Goal: Task Accomplishment & Management: Use online tool/utility

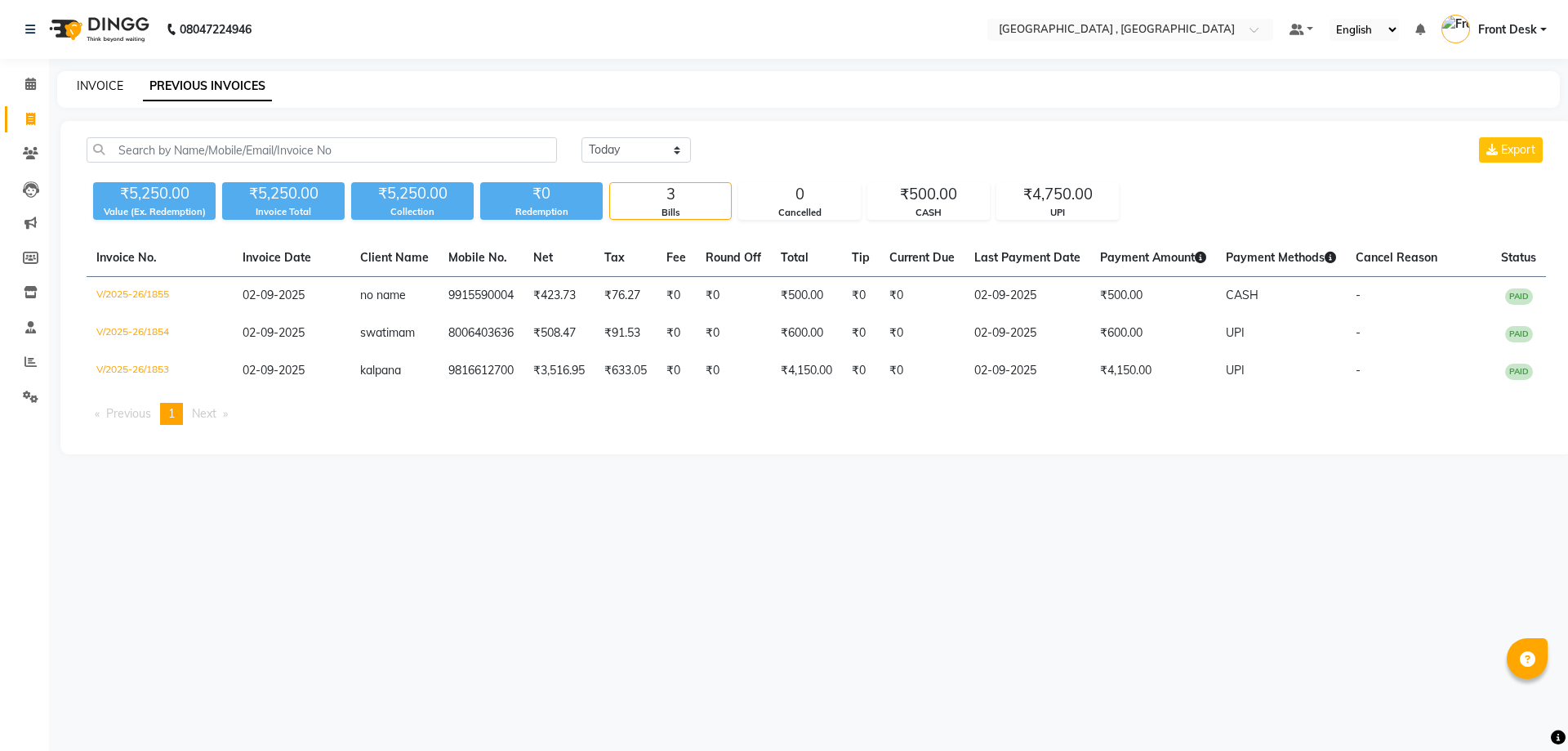
click at [97, 92] on link "INVOICE" at bounding box center [100, 86] width 47 height 14
select select "5111"
select select "service"
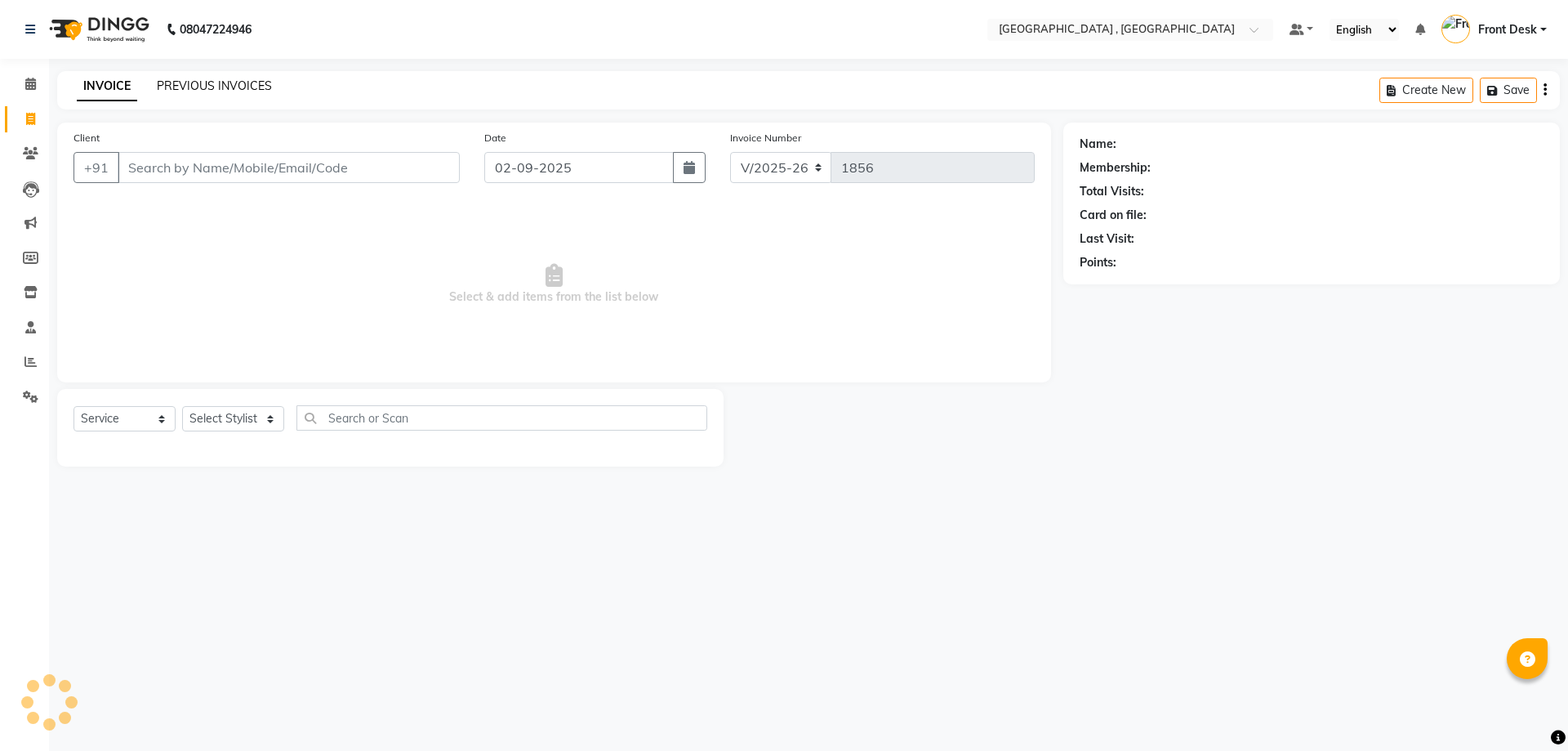
click at [172, 88] on link "PREVIOUS INVOICES" at bounding box center [214, 86] width 115 height 14
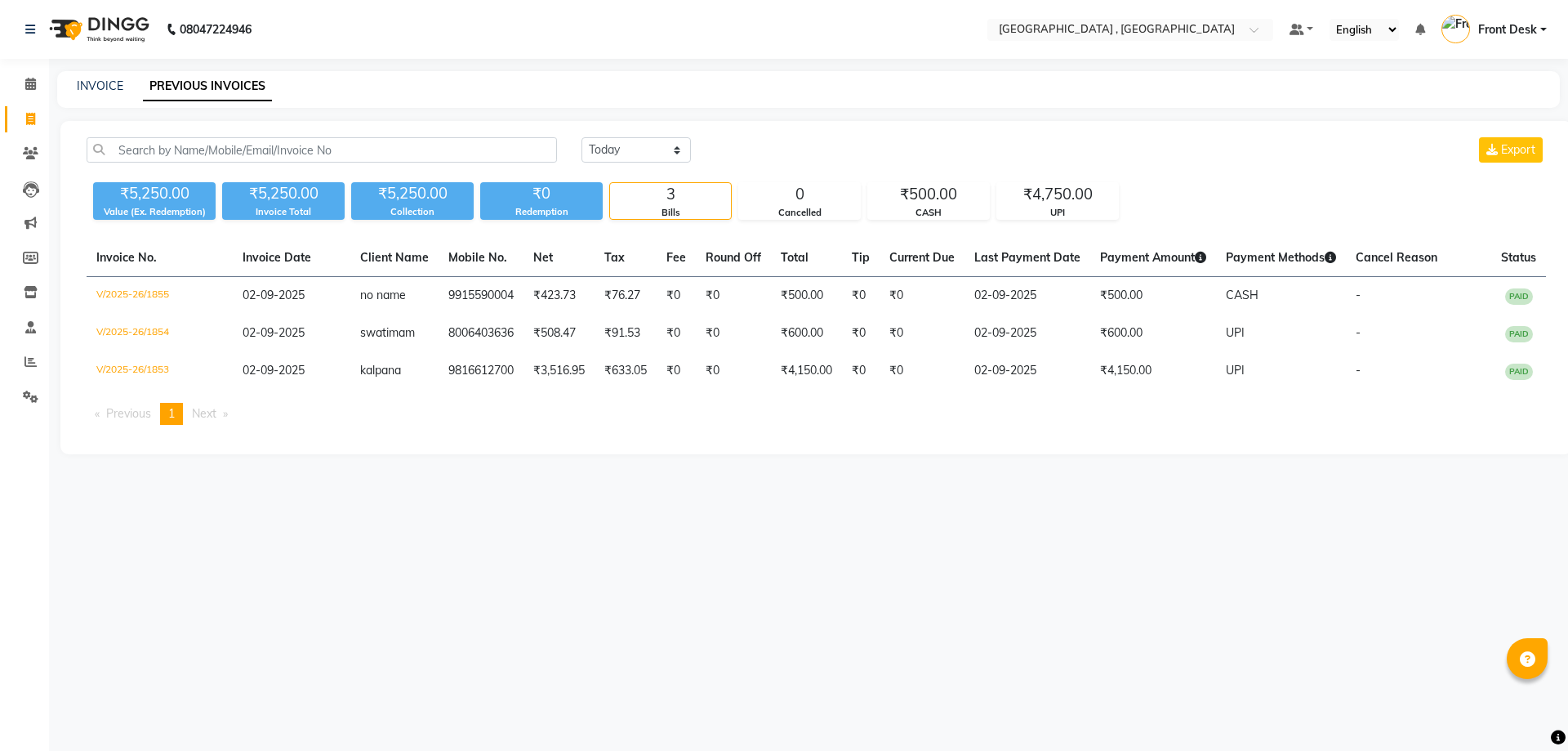
click at [106, 95] on div "INVOICE PREVIOUS INVOICES" at bounding box center [808, 89] width 1503 height 36
click at [103, 90] on link "INVOICE" at bounding box center [100, 86] width 47 height 14
select select "5111"
select select "service"
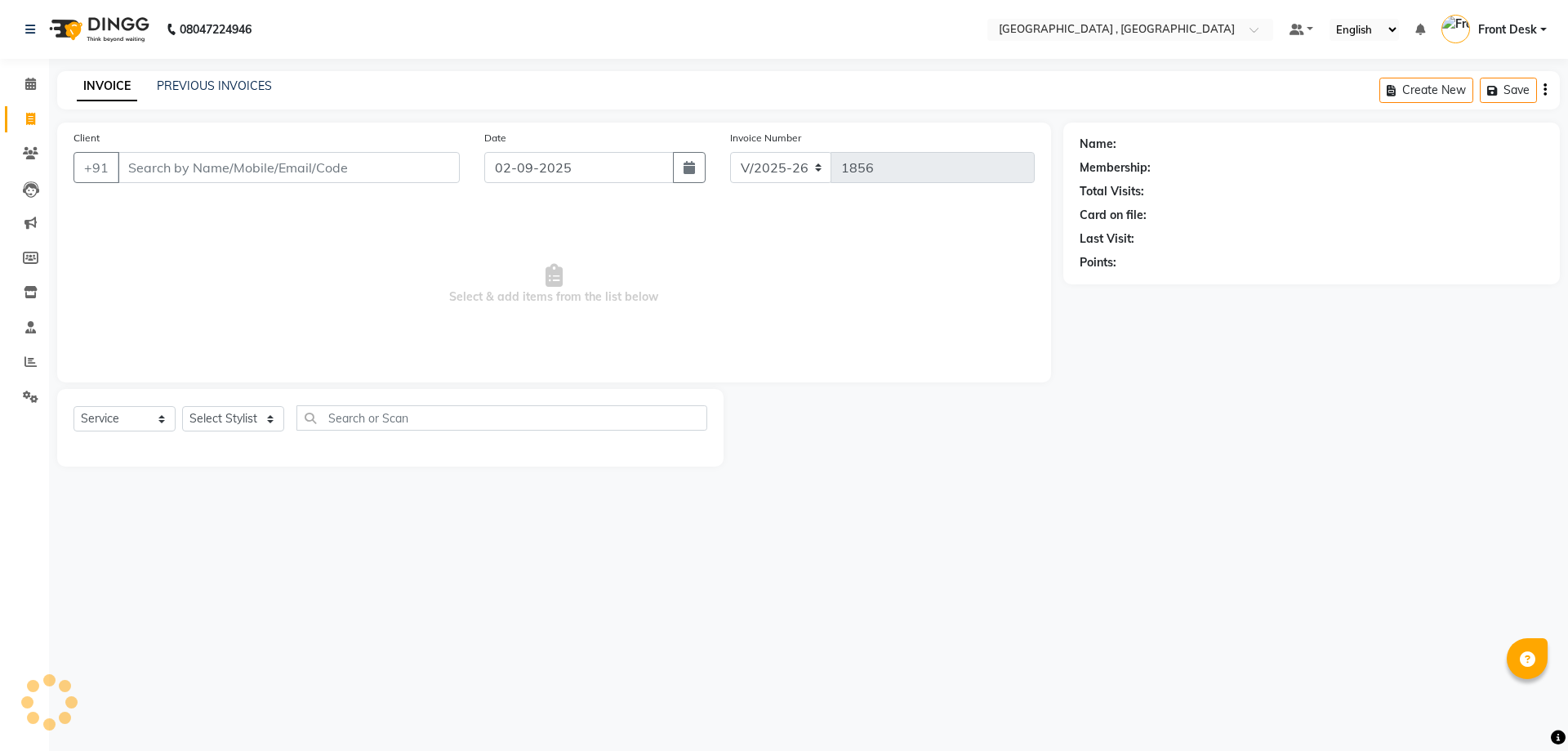
click at [195, 77] on div "INVOICE PREVIOUS INVOICES Create New Save" at bounding box center [808, 90] width 1503 height 38
click at [199, 77] on div "INVOICE PREVIOUS INVOICES Create New Save" at bounding box center [808, 90] width 1503 height 38
click at [192, 87] on link "PREVIOUS INVOICES" at bounding box center [214, 86] width 115 height 14
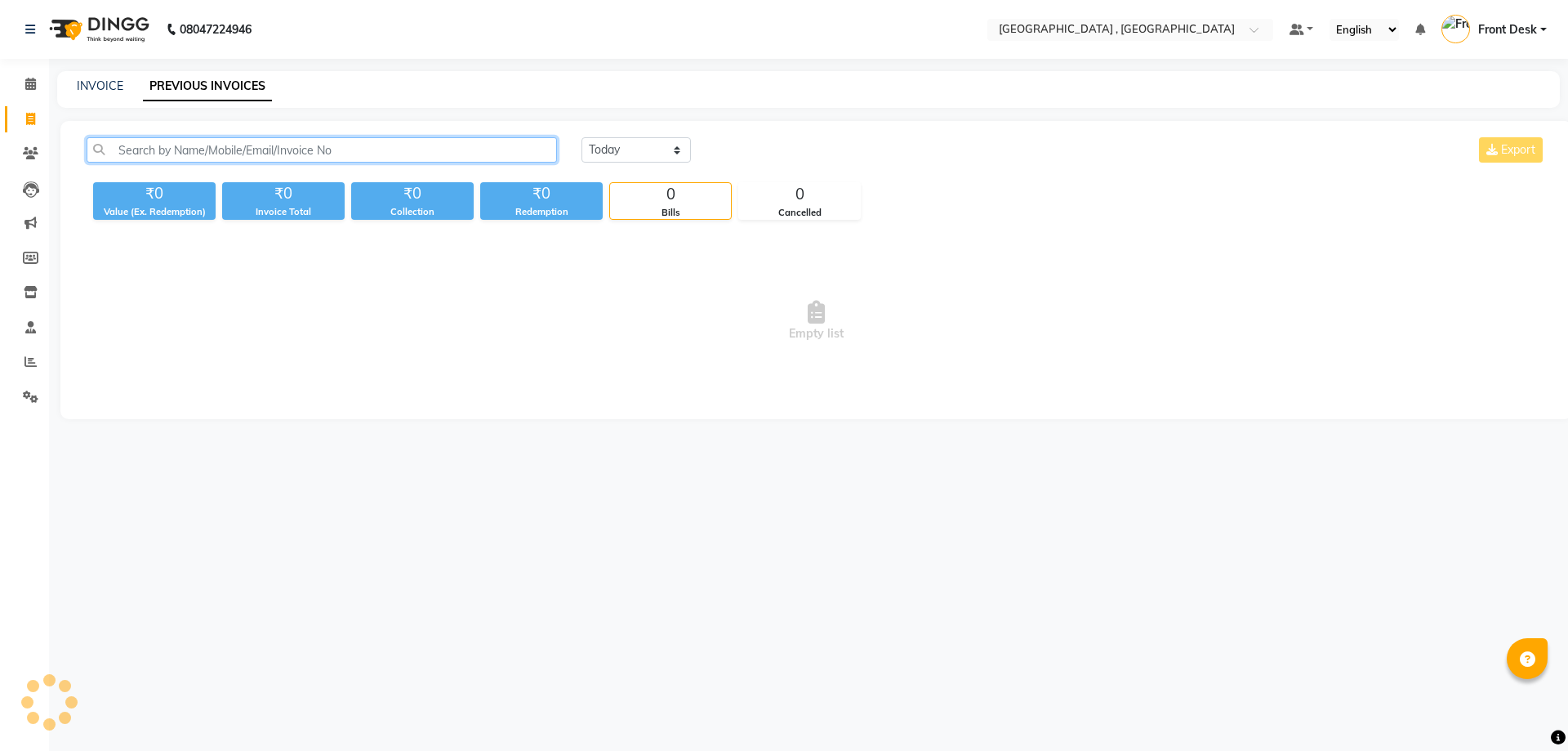
click at [211, 159] on input "text" at bounding box center [321, 150] width 470 height 25
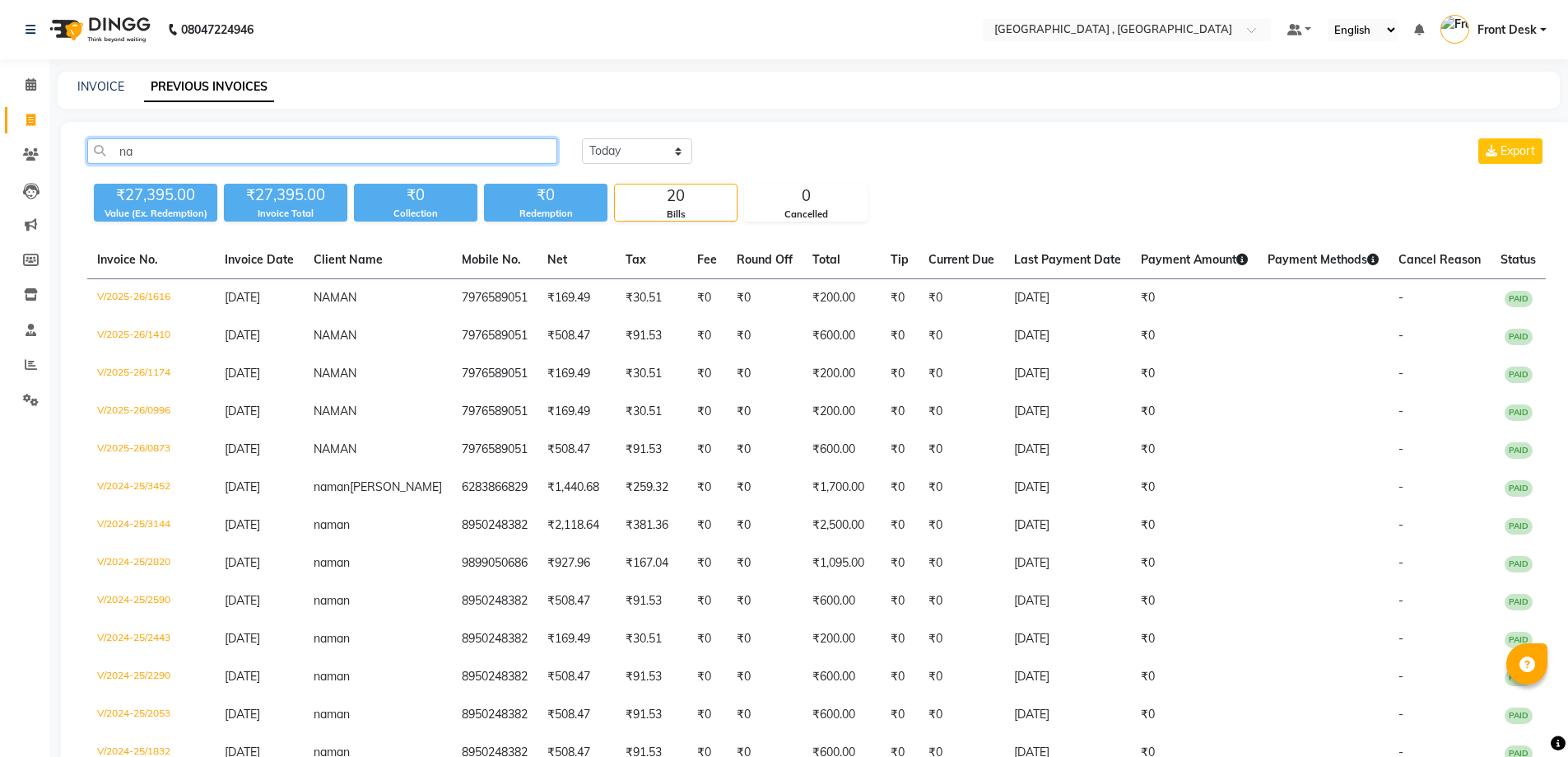
type input "n"
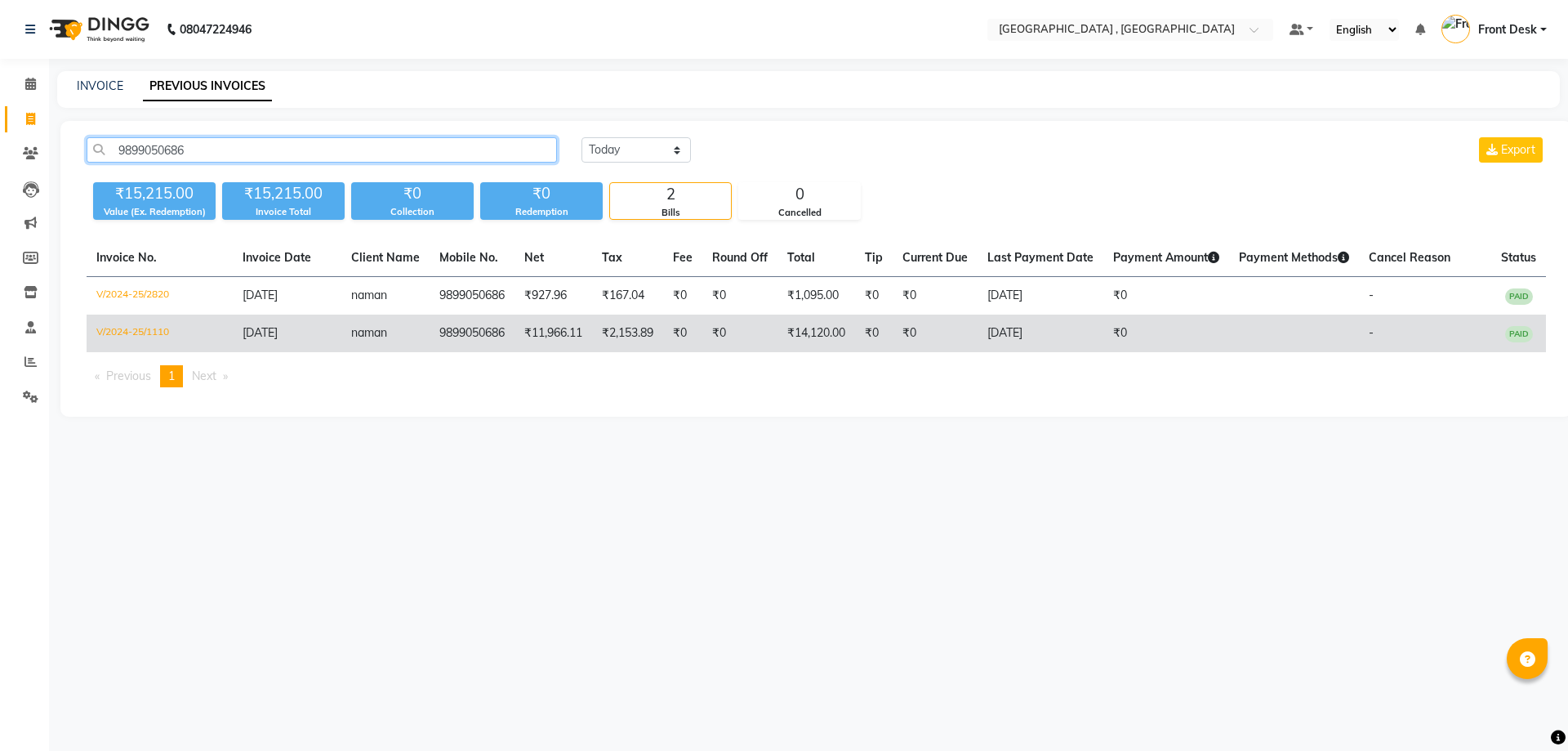
type input "9899050686"
click at [680, 332] on td "₹0" at bounding box center [683, 333] width 39 height 37
click at [498, 335] on td "9899050686" at bounding box center [472, 333] width 85 height 37
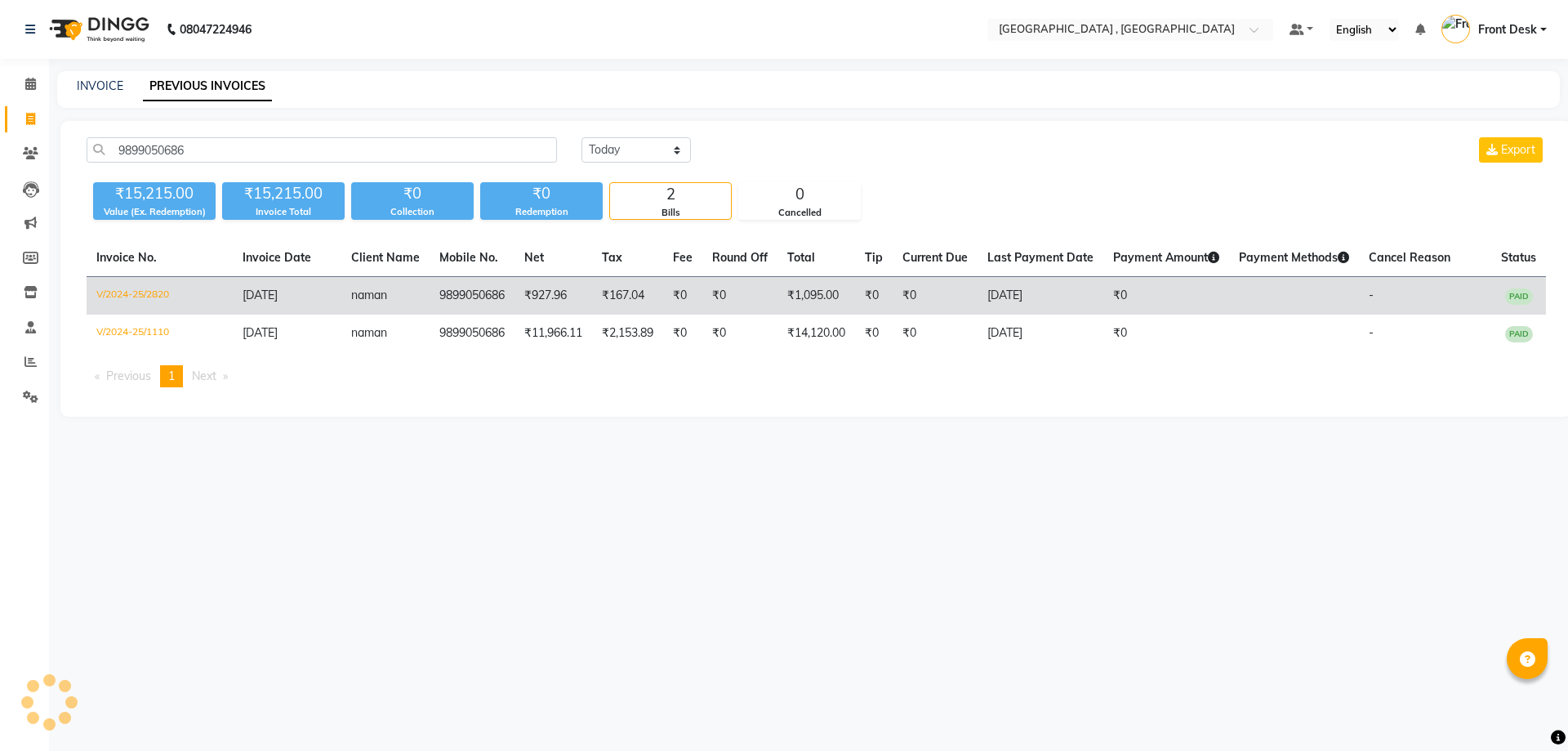
click at [516, 298] on td "₹927.96" at bounding box center [553, 296] width 78 height 38
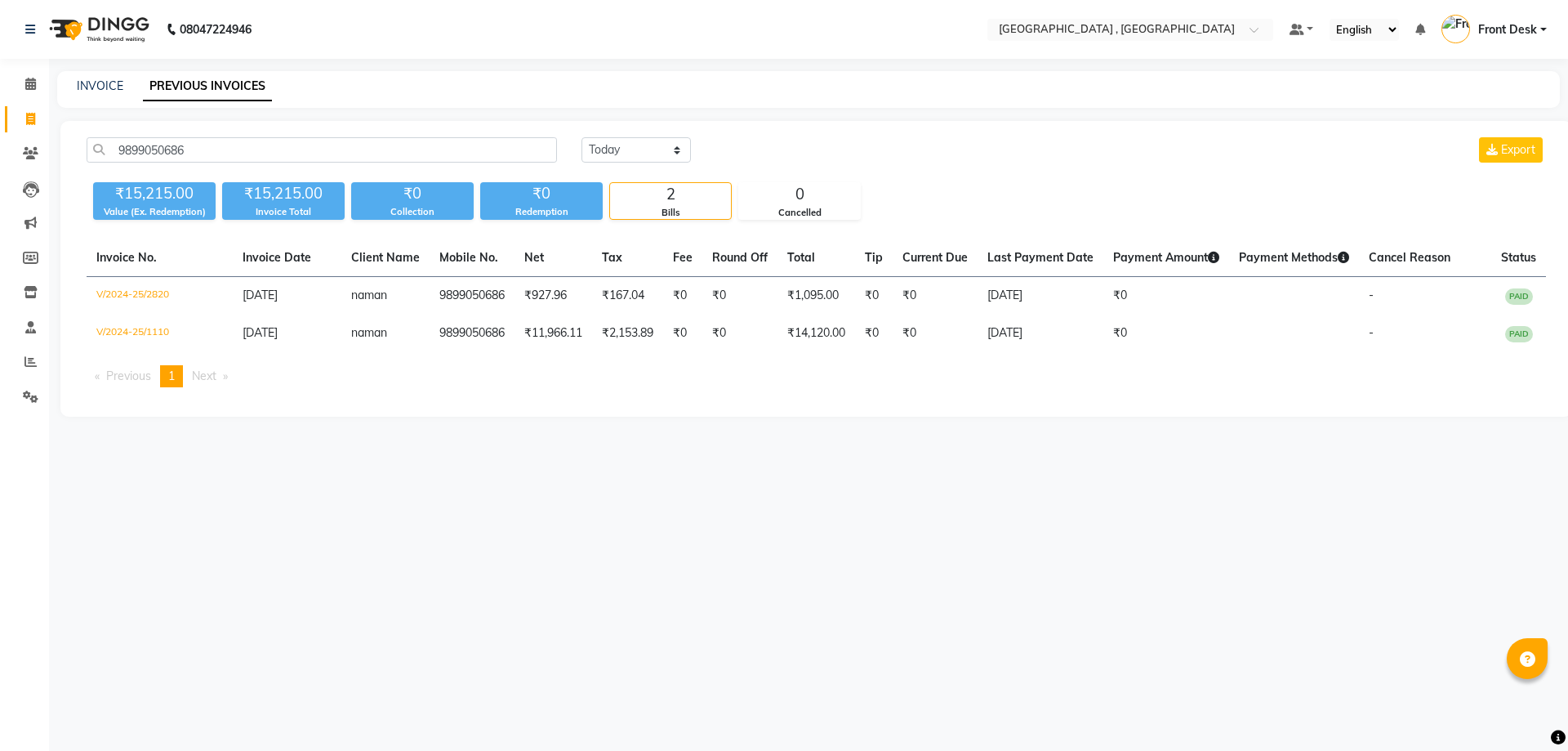
click at [102, 77] on div "INVOICE PREVIOUS INVOICES" at bounding box center [808, 89] width 1503 height 36
click at [107, 77] on div "INVOICE PREVIOUS INVOICES" at bounding box center [808, 89] width 1503 height 36
click at [109, 86] on link "INVOICE" at bounding box center [100, 86] width 47 height 14
select select "service"
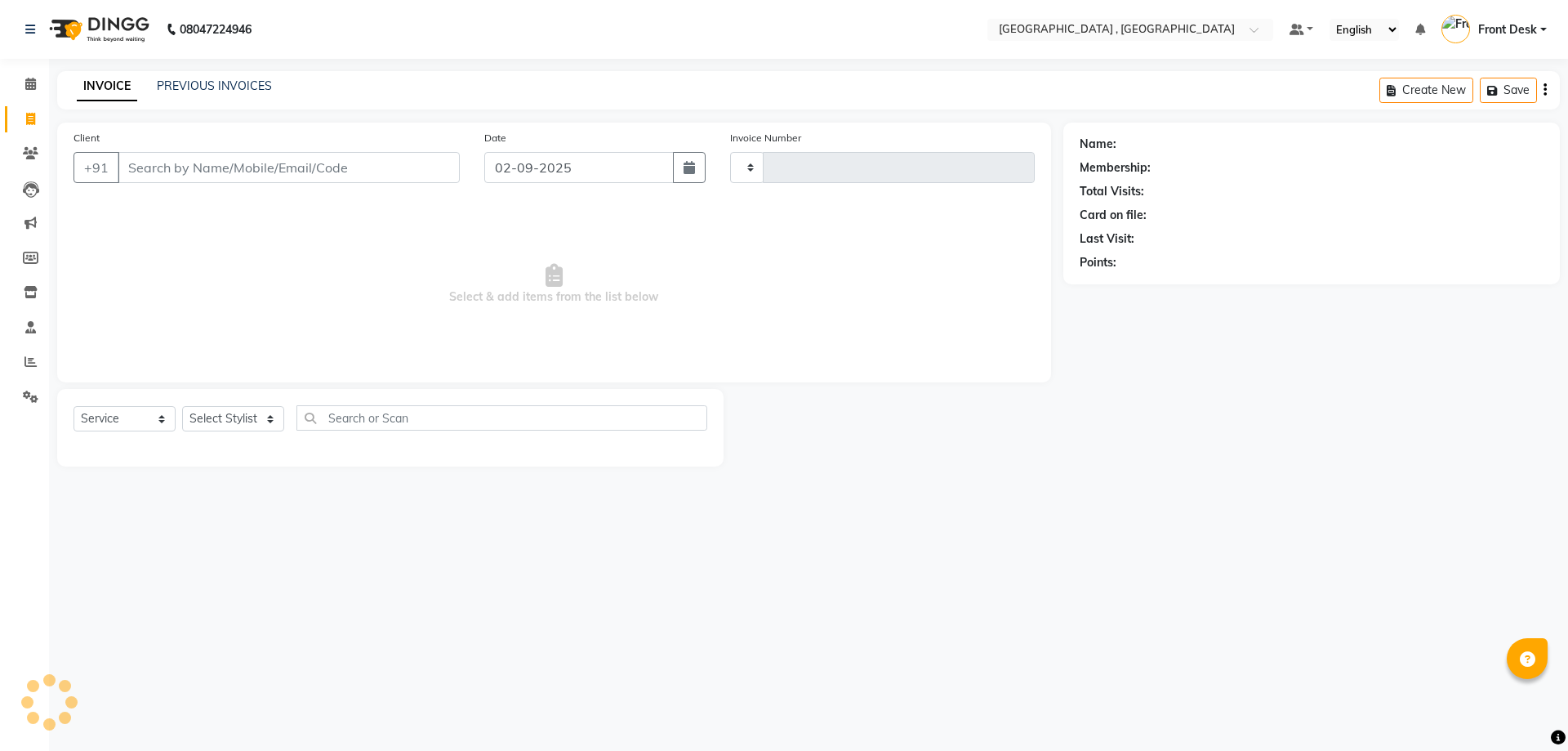
type input "1856"
select select "5111"
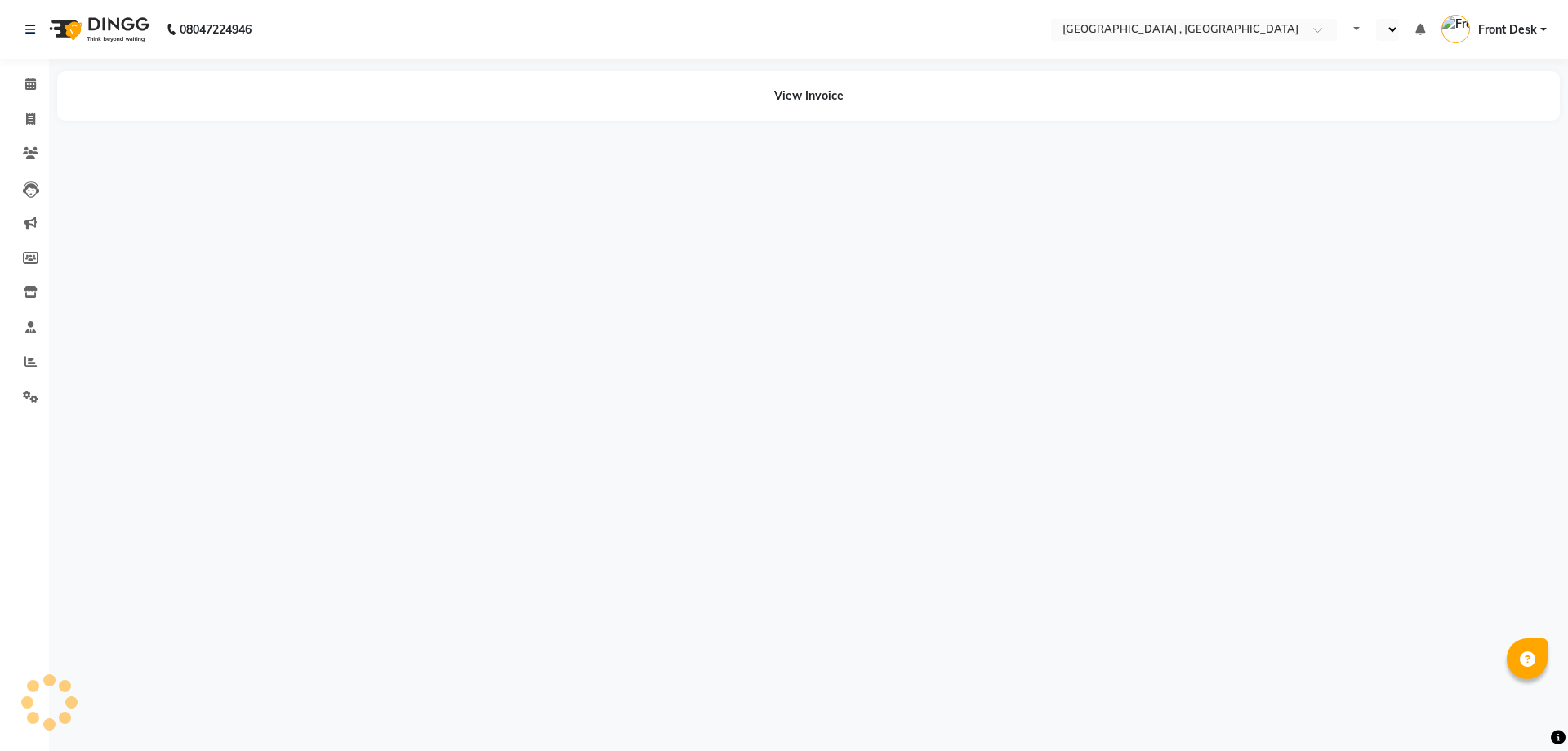
select select "en"
